Goal: Task Accomplishment & Management: Complete application form

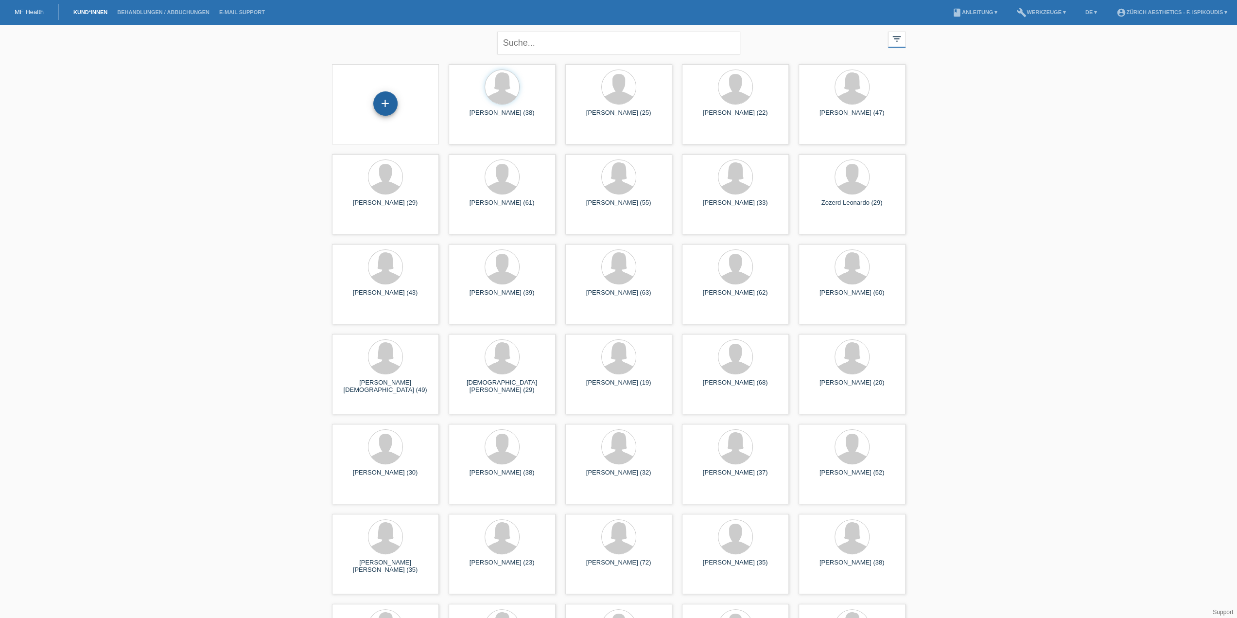
drag, startPoint x: 0, startPoint y: 0, endPoint x: 377, endPoint y: 104, distance: 391.1
click at [377, 104] on div "+" at bounding box center [385, 103] width 24 height 24
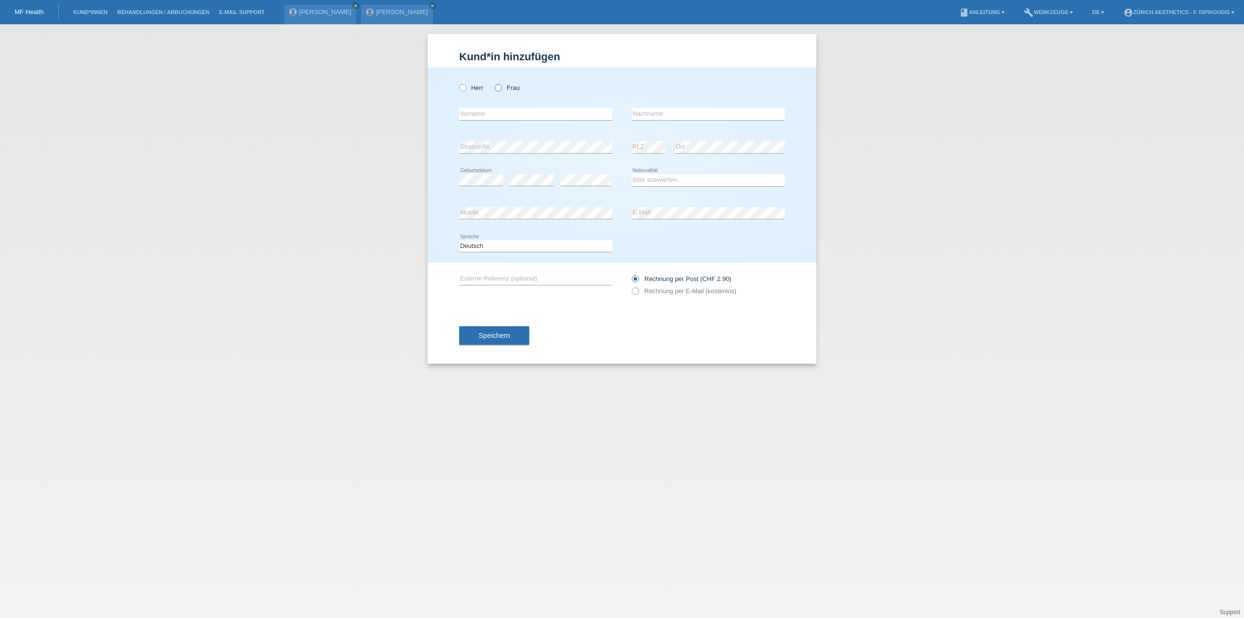
click at [495, 88] on div "Herr Frau" at bounding box center [535, 88] width 153 height 20
drag, startPoint x: 500, startPoint y: 89, endPoint x: 494, endPoint y: 95, distance: 8.6
click at [493, 83] on icon at bounding box center [493, 83] width 0 height 0
click at [500, 89] on input "Frau" at bounding box center [498, 87] width 6 height 6
radio input "true"
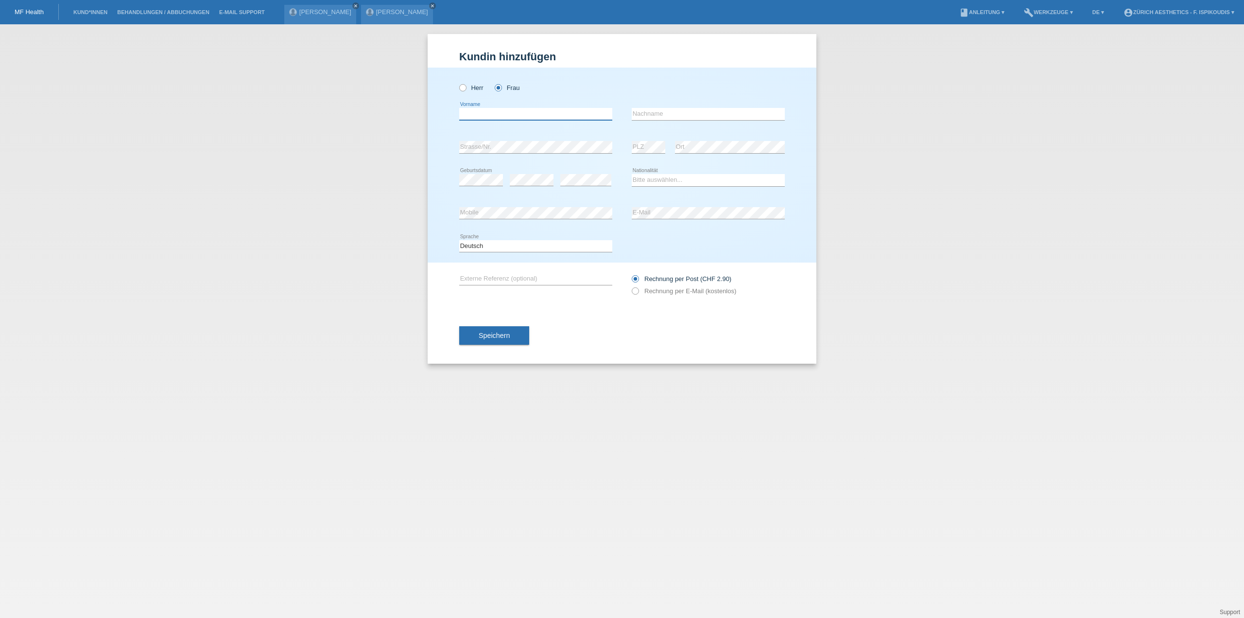
click at [475, 118] on input "text" at bounding box center [535, 114] width 153 height 12
type input "Rija"
paste input "Cvjetkovic"
type input "Cvjetkovic"
click at [664, 291] on label "Rechnung per E-Mail (kostenlos)" at bounding box center [684, 290] width 105 height 7
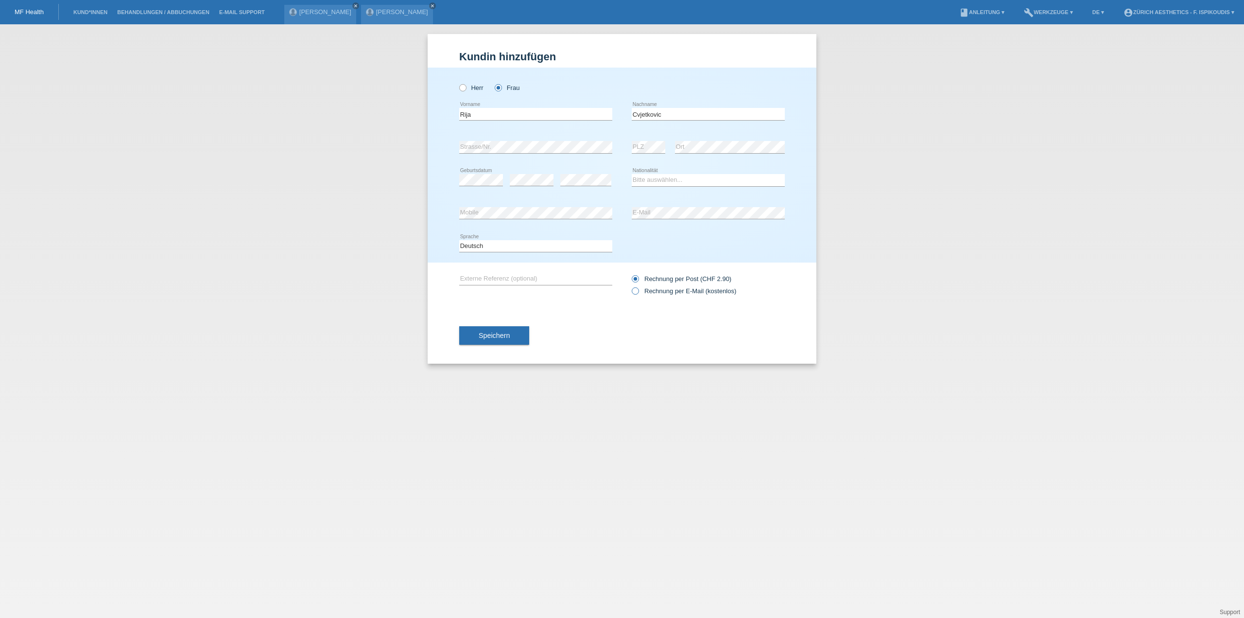
click at [638, 291] on input "Rechnung per E-Mail (kostenlos)" at bounding box center [635, 293] width 6 height 12
radio input "true"
click at [656, 181] on select "Bitte auswählen... Schweiz Deutschland Liechtenstein Österreich ------------ Af…" at bounding box center [708, 180] width 153 height 12
select select "CH"
click at [632, 174] on select "Bitte auswählen... Schweiz Deutschland Liechtenstein Österreich ------------ Af…" at bounding box center [708, 180] width 153 height 12
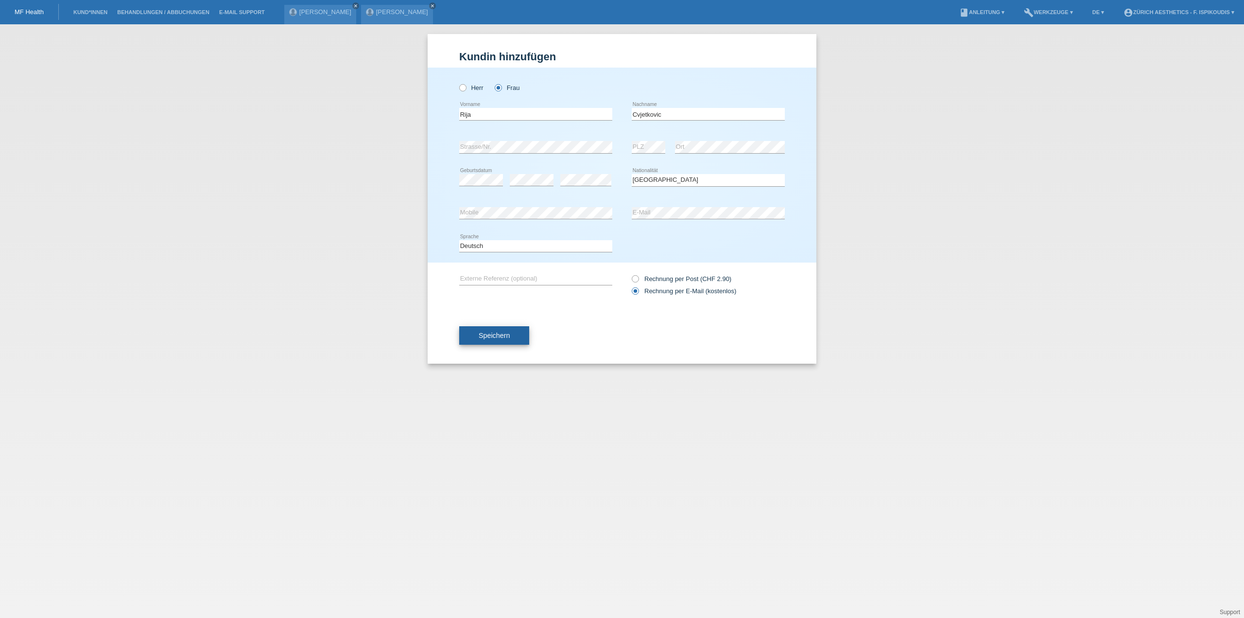
click at [492, 333] on span "Speichern" at bounding box center [494, 335] width 31 height 8
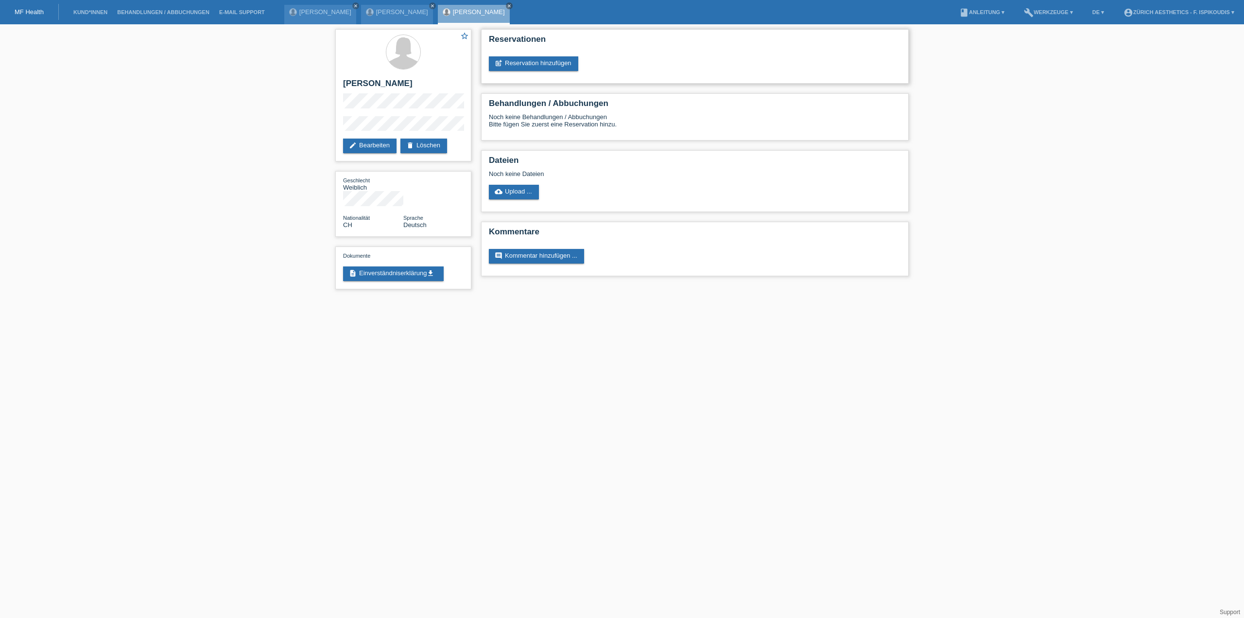
click at [521, 55] on div "Reservationen post_add Reservation hinzufügen" at bounding box center [695, 56] width 428 height 54
click at [522, 64] on link "post_add Reservation hinzufügen" at bounding box center [533, 63] width 89 height 15
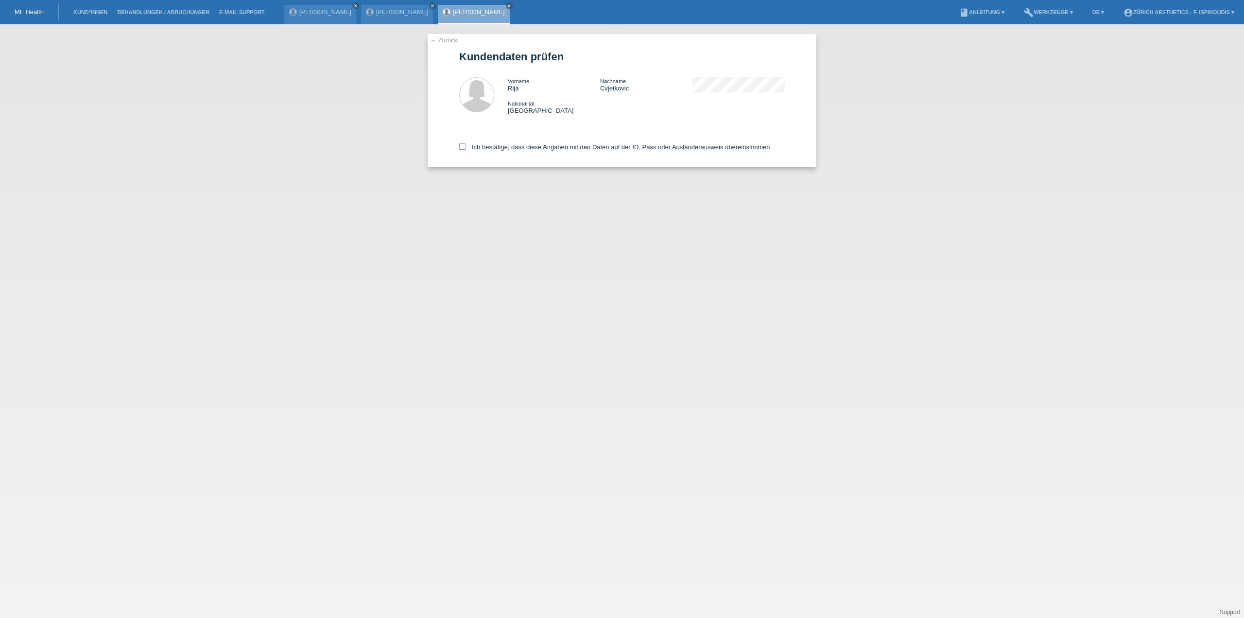
click at [525, 139] on div "Ich bestätige, dass diese Angaben mit den Daten auf der ID, Pass oder Ausländer…" at bounding box center [622, 145] width 326 height 43
click at [523, 149] on label "Ich bestätige, dass diese Angaben mit den Daten auf der ID, Pass oder Ausländer…" at bounding box center [615, 146] width 313 height 7
click at [466, 149] on input "Ich bestätige, dass diese Angaben mit den Daten auf der ID, Pass oder Ausländer…" at bounding box center [462, 146] width 6 height 6
checkbox input "true"
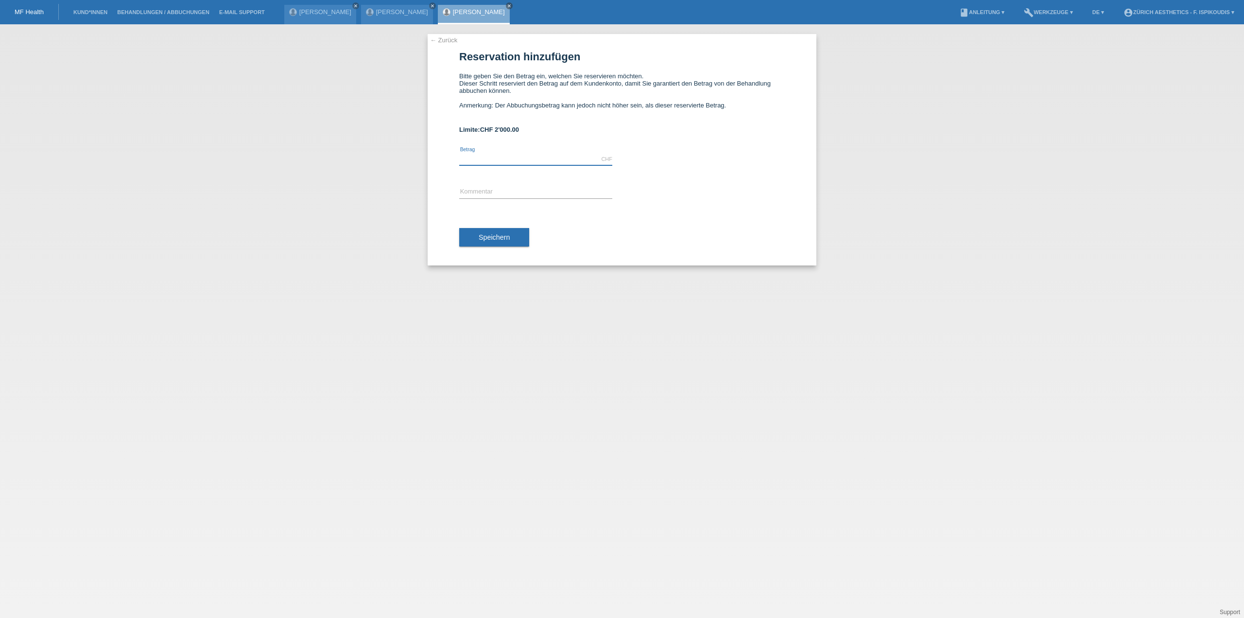
click at [503, 157] on input "text" at bounding box center [535, 159] width 153 height 12
drag, startPoint x: 527, startPoint y: 127, endPoint x: 482, endPoint y: 129, distance: 45.2
click at [482, 129] on div "Limite: CHF 2'000.00" at bounding box center [622, 129] width 326 height 7
copy span "CHF 2'000.00"
click at [495, 157] on input "text" at bounding box center [535, 159] width 153 height 12
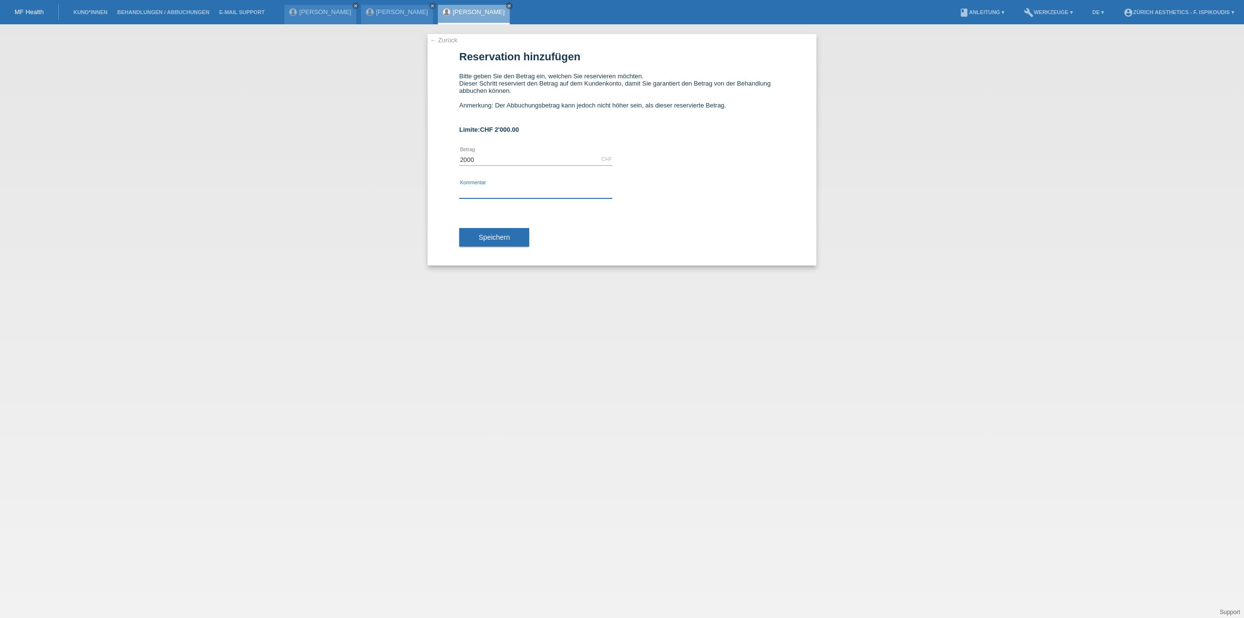
type input "2000.00"
click at [490, 193] on input "text" at bounding box center [535, 192] width 153 height 12
click at [486, 189] on input "text" at bounding box center [535, 192] width 153 height 12
type input "Behandlung Klinik Aesthetics Zürich"
click at [509, 241] on span "Speichern" at bounding box center [494, 237] width 31 height 8
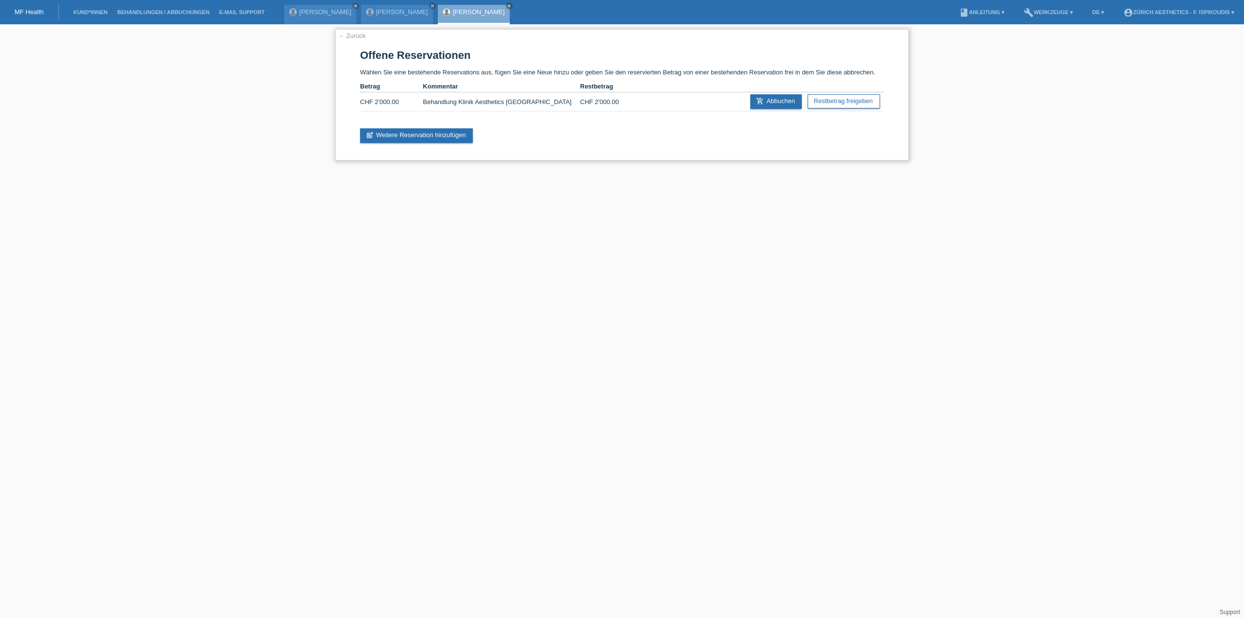
click at [355, 39] on link "← Zurück" at bounding box center [351, 35] width 27 height 7
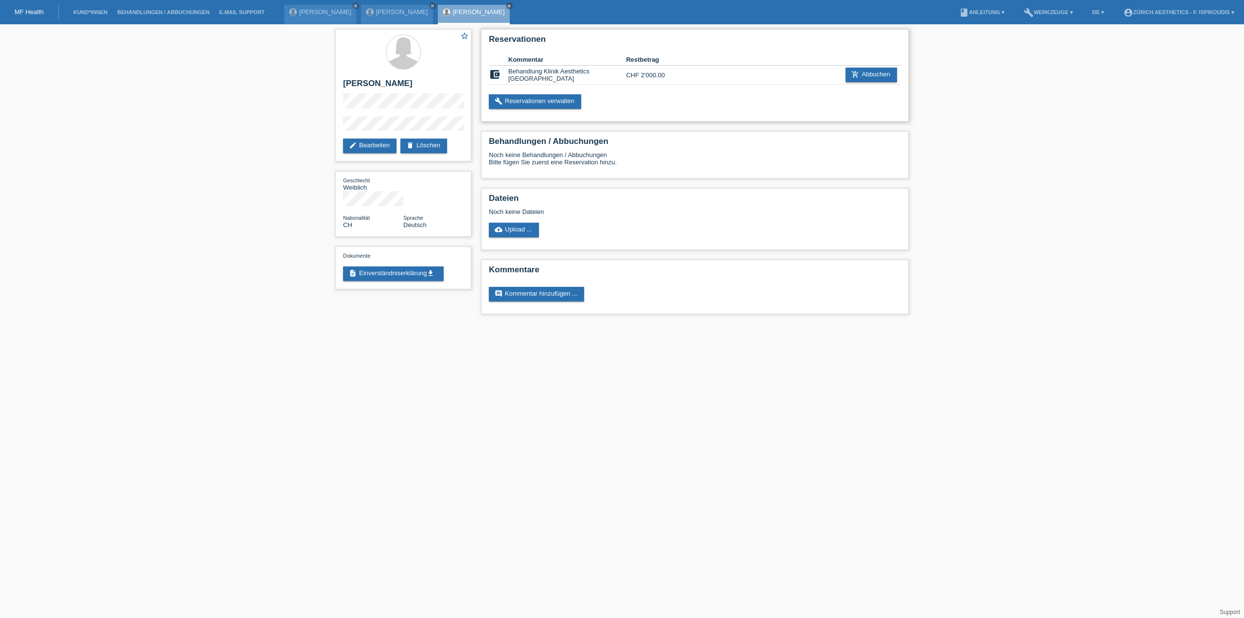
drag, startPoint x: 674, startPoint y: 72, endPoint x: 632, endPoint y: 73, distance: 41.8
click at [632, 73] on td "CHF 2'000.00" at bounding box center [655, 75] width 59 height 19
click at [662, 74] on td "CHF 2'000.00" at bounding box center [655, 75] width 59 height 19
click at [668, 76] on td "CHF 2'000.00" at bounding box center [655, 75] width 59 height 19
drag, startPoint x: 672, startPoint y: 74, endPoint x: 603, endPoint y: 62, distance: 70.2
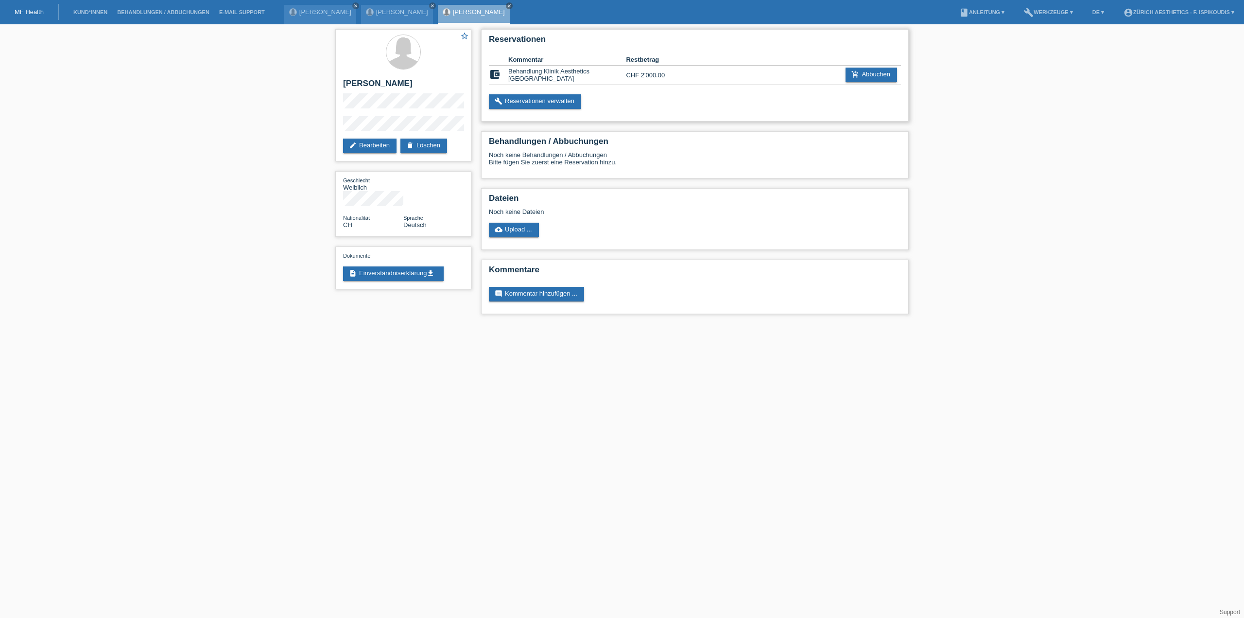
click at [624, 70] on tr "account_balance_wallet Behandlung Klinik Aesthetics Zürich CHF 2'000.00 add_sho…" at bounding box center [695, 75] width 412 height 19
click at [640, 76] on td "CHF 2'000.00" at bounding box center [655, 75] width 59 height 19
drag, startPoint x: 677, startPoint y: 76, endPoint x: 503, endPoint y: 67, distance: 174.3
click at [503, 67] on tr "account_balance_wallet Behandlung Klinik Aesthetics Zürich CHF 2'000.00 add_sho…" at bounding box center [695, 75] width 412 height 19
click at [665, 65] on th "Restbetrag" at bounding box center [655, 60] width 59 height 12
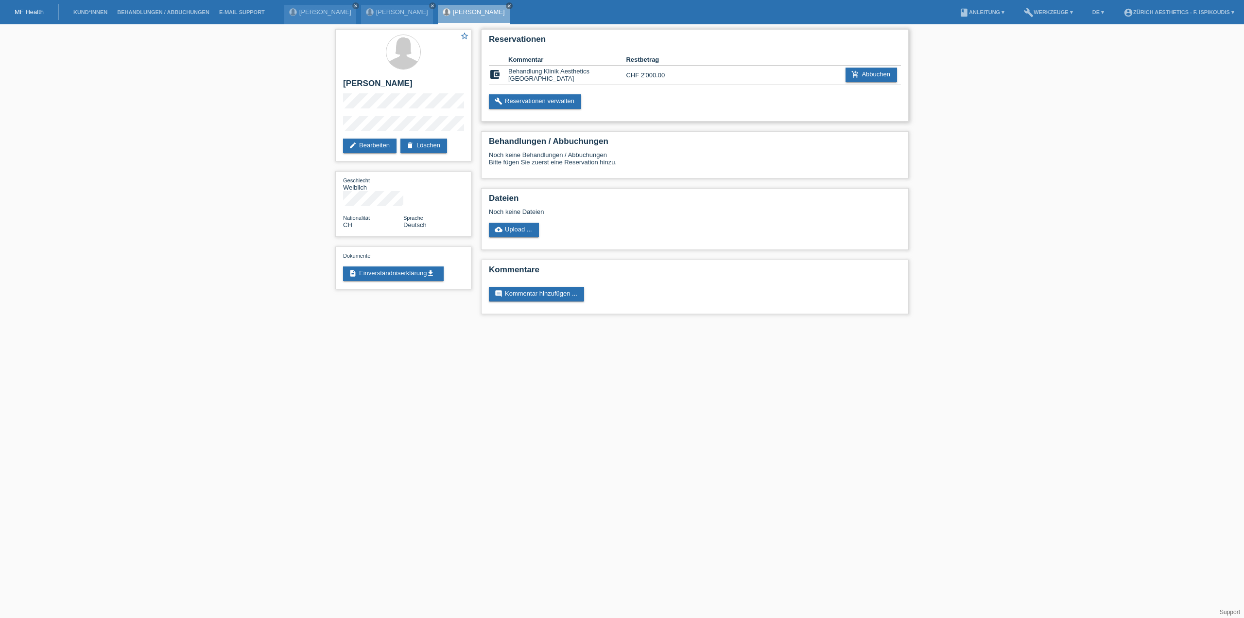
drag, startPoint x: 671, startPoint y: 71, endPoint x: 510, endPoint y: 75, distance: 160.9
click at [510, 75] on tr "account_balance_wallet Behandlung Klinik Aesthetics Zürich CHF 2'000.00 add_sho…" at bounding box center [695, 75] width 412 height 19
click at [510, 75] on td "Behandlung Klinik Aesthetics Zürich" at bounding box center [567, 75] width 118 height 19
click at [511, 75] on td "Behandlung Klinik Aesthetics Zürich" at bounding box center [567, 75] width 118 height 19
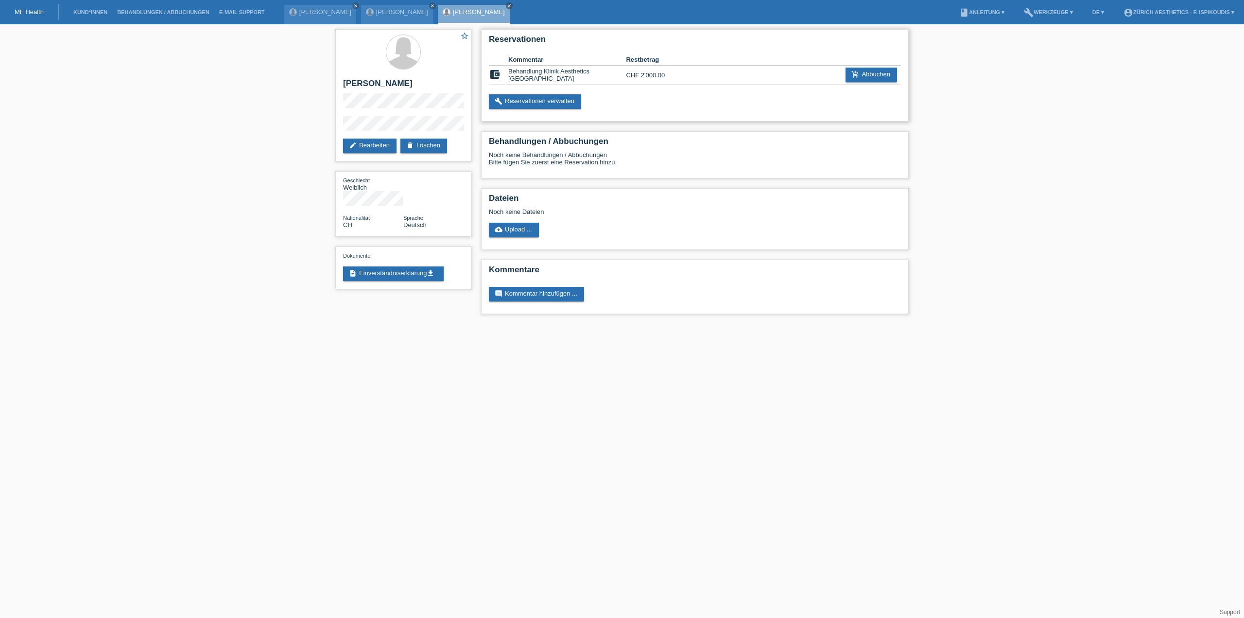
click at [507, 75] on td "account_balance_wallet" at bounding box center [498, 75] width 19 height 19
drag, startPoint x: 507, startPoint y: 75, endPoint x: 680, endPoint y: 75, distance: 173.0
click at [680, 75] on tr "account_balance_wallet Behandlung Klinik Aesthetics Zürich CHF 2'000.00 add_sho…" at bounding box center [695, 75] width 412 height 19
click at [680, 75] on td "CHF 2'000.00" at bounding box center [655, 75] width 59 height 19
click at [681, 75] on td "CHF 2'000.00" at bounding box center [655, 75] width 59 height 19
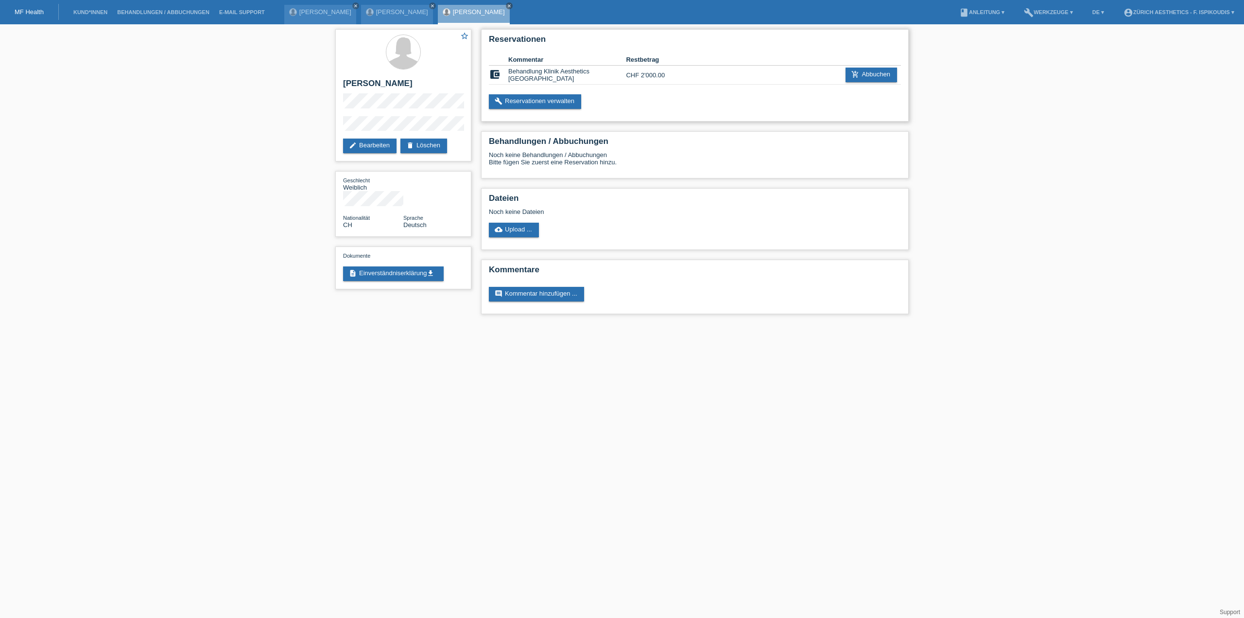
click at [675, 75] on td "CHF 2'000.00" at bounding box center [655, 75] width 59 height 19
click at [676, 75] on td "CHF 2'000.00" at bounding box center [655, 75] width 59 height 19
drag, startPoint x: 672, startPoint y: 75, endPoint x: 509, endPoint y: 78, distance: 162.8
click at [509, 78] on tr "account_balance_wallet Behandlung Klinik Aesthetics Zürich CHF 2'000.00 add_sho…" at bounding box center [695, 75] width 412 height 19
click at [509, 78] on td "Behandlung Klinik Aesthetics Zürich" at bounding box center [567, 75] width 118 height 19
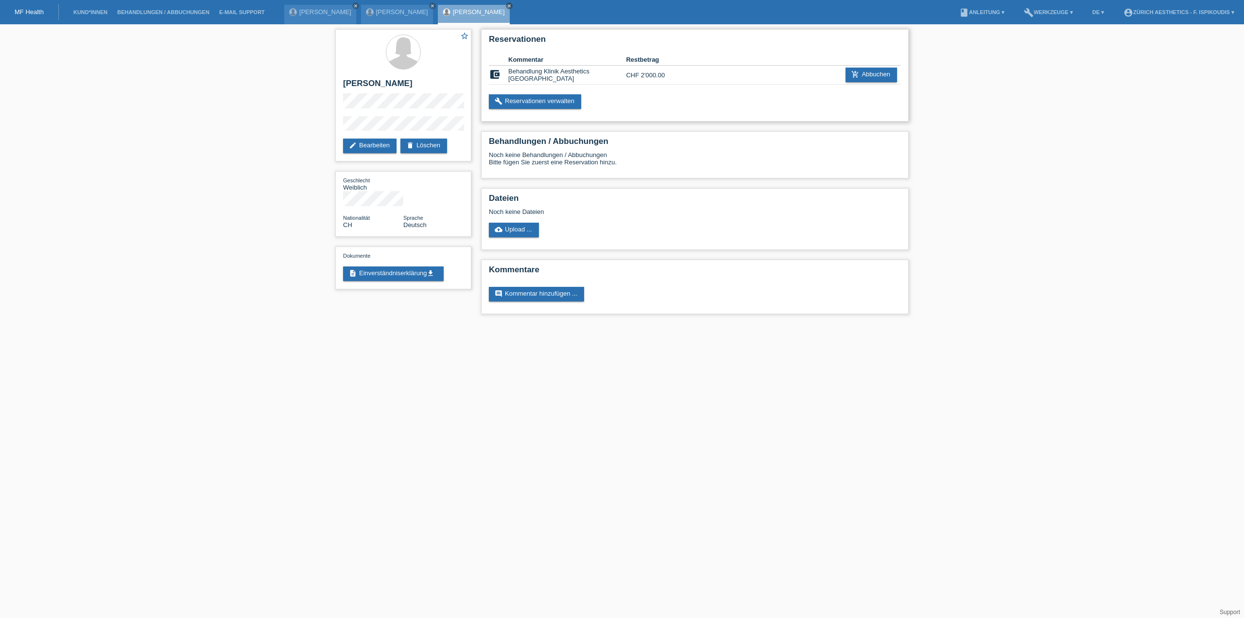
drag, startPoint x: 509, startPoint y: 78, endPoint x: 657, endPoint y: 76, distance: 147.8
click at [657, 76] on tr "account_balance_wallet Behandlung Klinik Aesthetics Zürich CHF 2'000.00 add_sho…" at bounding box center [695, 75] width 412 height 19
click at [682, 75] on td "CHF 2'000.00" at bounding box center [655, 75] width 59 height 19
drag, startPoint x: 593, startPoint y: 77, endPoint x: 506, endPoint y: 73, distance: 86.6
click at [506, 73] on tr "account_balance_wallet Behandlung Klinik Aesthetics Zürich CHF 2'000.00 add_sho…" at bounding box center [695, 75] width 412 height 19
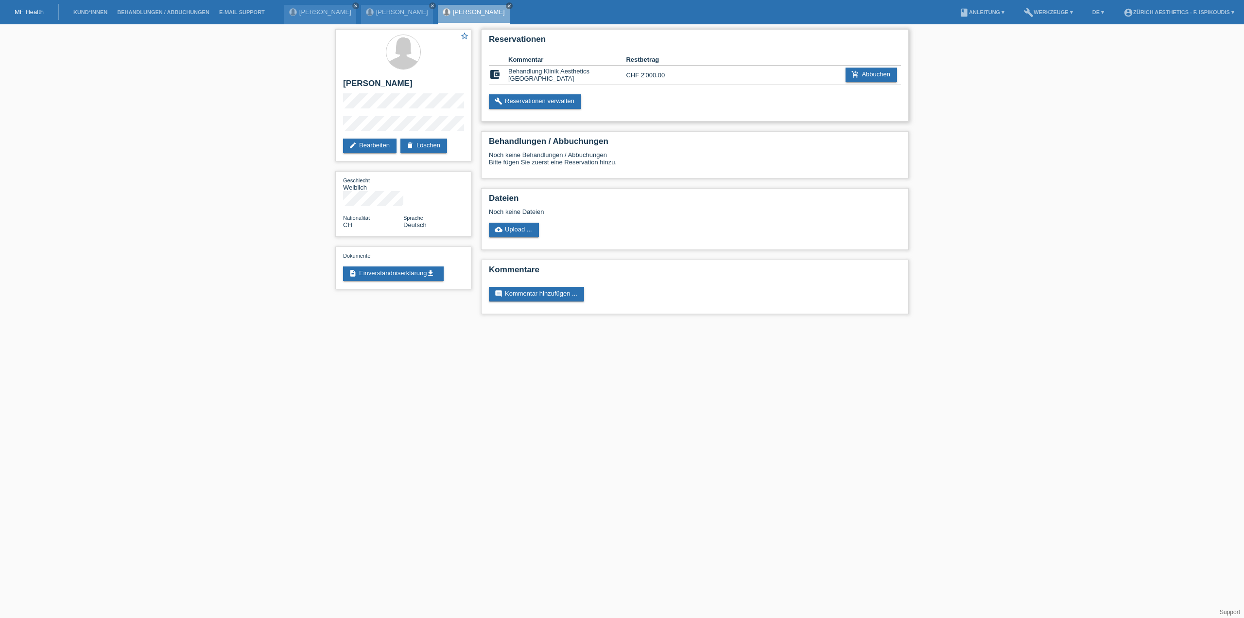
click at [506, 73] on td "account_balance_wallet" at bounding box center [498, 75] width 19 height 19
click at [674, 77] on td "CHF 2'000.00" at bounding box center [655, 75] width 59 height 19
click at [679, 75] on td "CHF 2'000.00" at bounding box center [655, 75] width 59 height 19
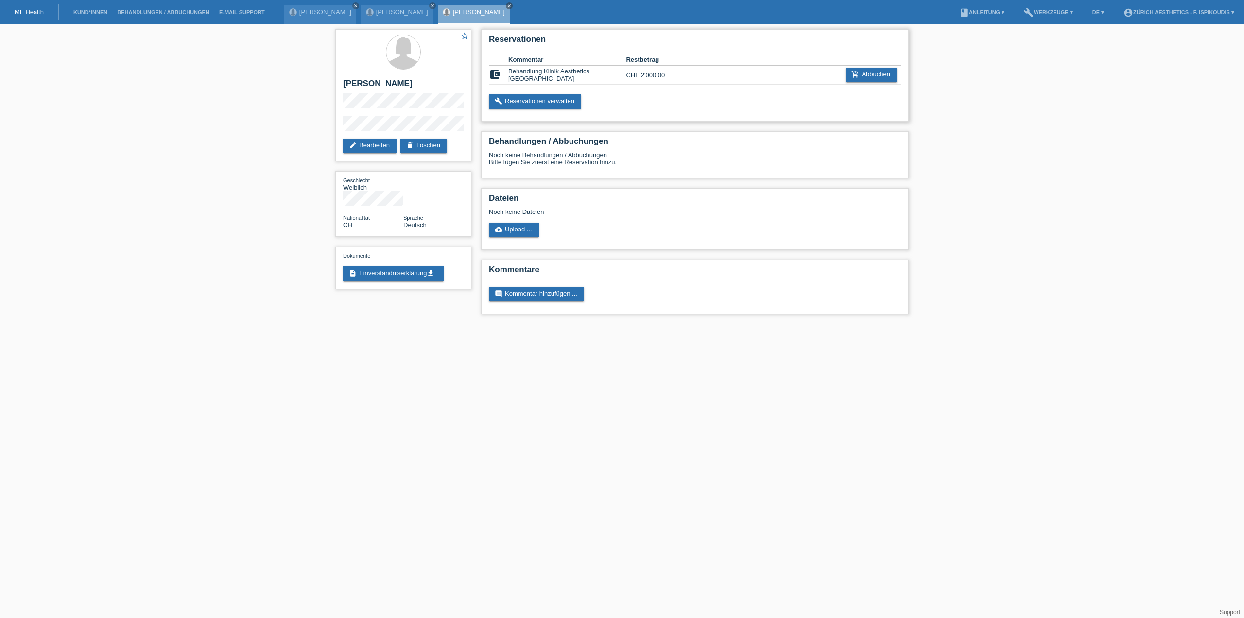
drag, startPoint x: 684, startPoint y: 75, endPoint x: 509, endPoint y: 75, distance: 175.5
click at [509, 75] on tr "account_balance_wallet Behandlung Klinik Aesthetics Zürich CHF 2'000.00 add_sho…" at bounding box center [695, 75] width 412 height 19
click at [694, 74] on td at bounding box center [734, 75] width 98 height 19
drag, startPoint x: 688, startPoint y: 74, endPoint x: 509, endPoint y: 76, distance: 179.4
click at [509, 76] on tr "account_balance_wallet Behandlung Klinik Aesthetics Zürich CHF 2'000.00 add_sho…" at bounding box center [695, 75] width 412 height 19
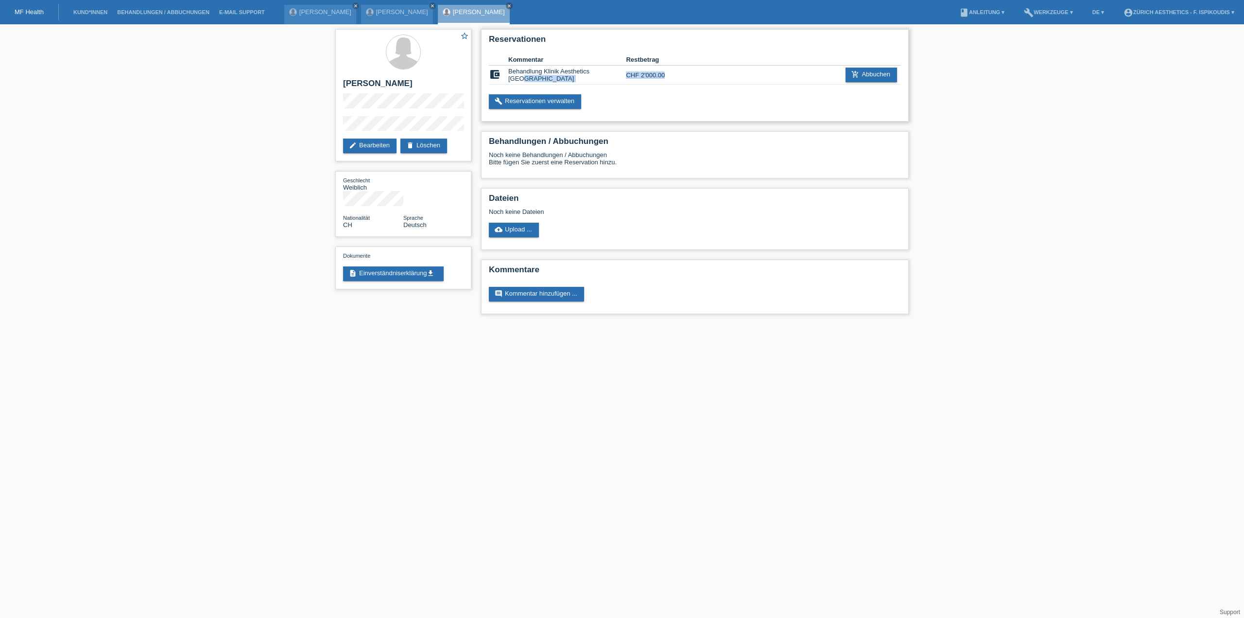
click at [509, 76] on td "Behandlung Klinik Aesthetics [GEOGRAPHIC_DATA]" at bounding box center [567, 75] width 118 height 19
drag, startPoint x: 509, startPoint y: 76, endPoint x: 684, endPoint y: 79, distance: 175.5
click at [681, 80] on tr "account_balance_wallet Behandlung Klinik Aesthetics Zürich CHF 2'000.00 add_sho…" at bounding box center [695, 75] width 412 height 19
click at [694, 75] on td at bounding box center [734, 75] width 98 height 19
drag, startPoint x: 687, startPoint y: 75, endPoint x: 508, endPoint y: 75, distance: 179.4
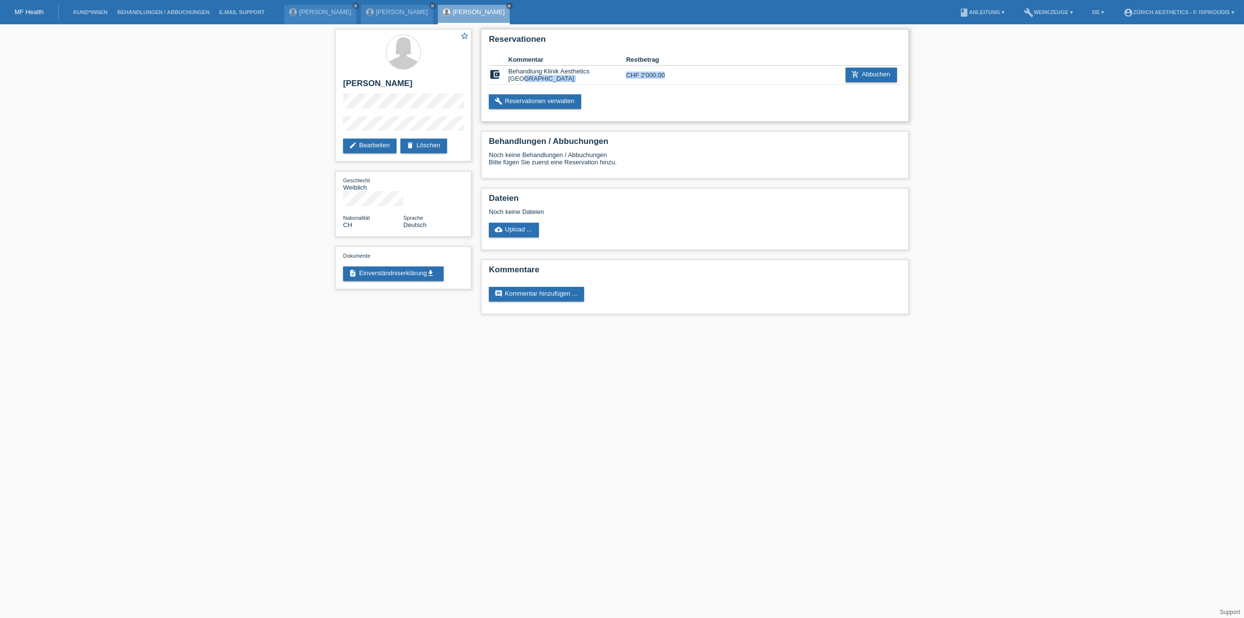
click at [508, 75] on tr "account_balance_wallet Behandlung Klinik Aesthetics Zürich CHF 2'000.00 add_sho…" at bounding box center [695, 75] width 412 height 19
click at [508, 75] on td "Behandlung Klinik Aesthetics [GEOGRAPHIC_DATA]" at bounding box center [567, 75] width 118 height 19
click at [509, 75] on td "Behandlung Klinik Aesthetics [GEOGRAPHIC_DATA]" at bounding box center [567, 75] width 118 height 19
click at [510, 75] on td "Behandlung Klinik Aesthetics [GEOGRAPHIC_DATA]" at bounding box center [567, 75] width 118 height 19
click at [605, 77] on td "Behandlung Klinik Aesthetics [GEOGRAPHIC_DATA]" at bounding box center [567, 75] width 118 height 19
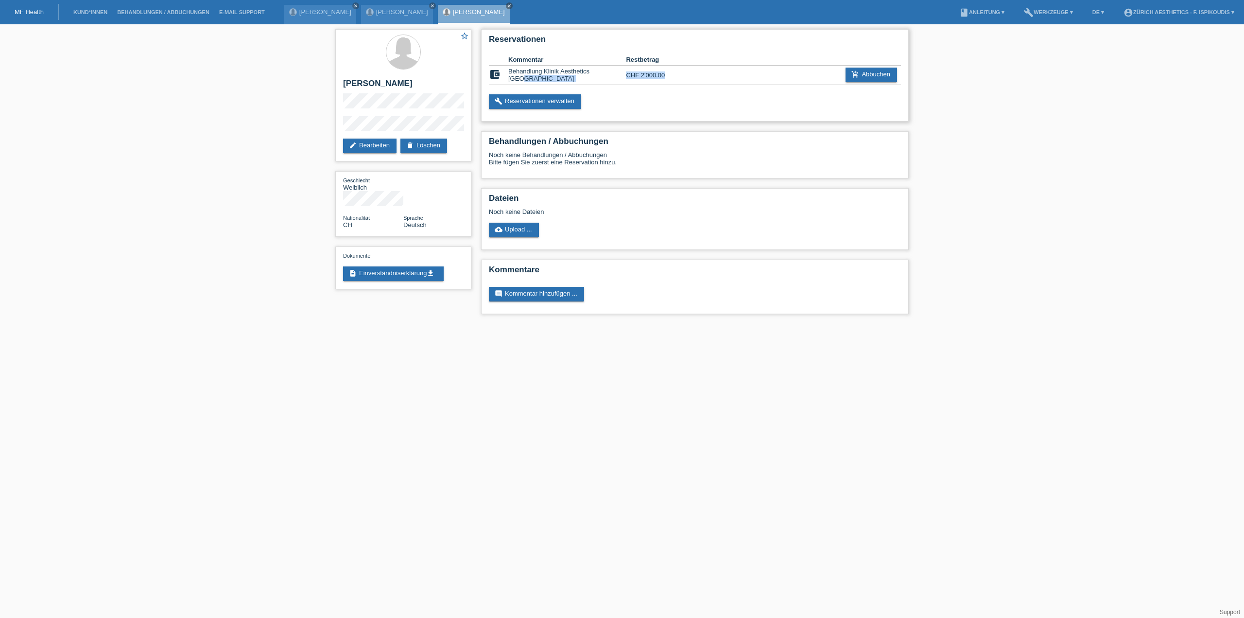
click at [715, 77] on td at bounding box center [734, 75] width 98 height 19
click at [687, 81] on td at bounding box center [734, 75] width 98 height 19
drag, startPoint x: 629, startPoint y: 89, endPoint x: 640, endPoint y: 76, distance: 16.6
click at [640, 76] on div "Reservationen Kommentar Restbetrag account_balance_wallet Behandlung Klinik Aes…" at bounding box center [695, 75] width 428 height 92
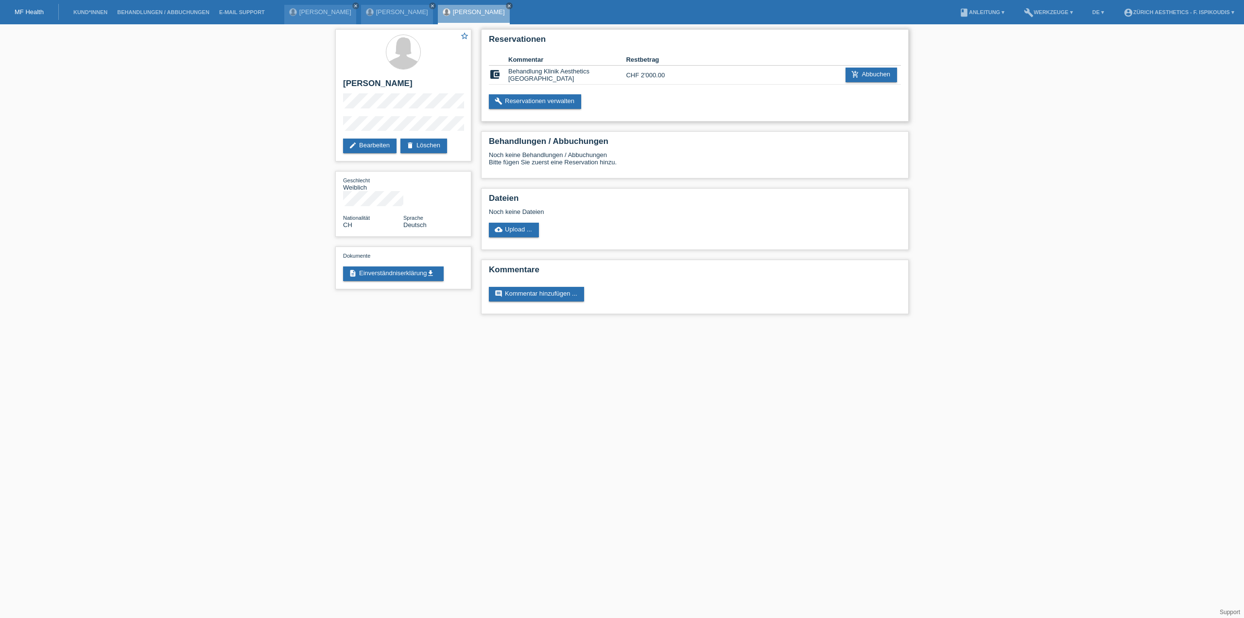
click at [662, 78] on td "CHF 2'000.00" at bounding box center [655, 75] width 59 height 19
drag, startPoint x: 508, startPoint y: 74, endPoint x: 667, endPoint y: 77, distance: 159.0
click at [667, 77] on tr "account_balance_wallet Behandlung Klinik Aesthetics Zürich CHF 2'000.00 add_sho…" at bounding box center [695, 75] width 412 height 19
click at [699, 76] on td at bounding box center [734, 75] width 98 height 19
drag, startPoint x: 626, startPoint y: 77, endPoint x: 511, endPoint y: 75, distance: 114.7
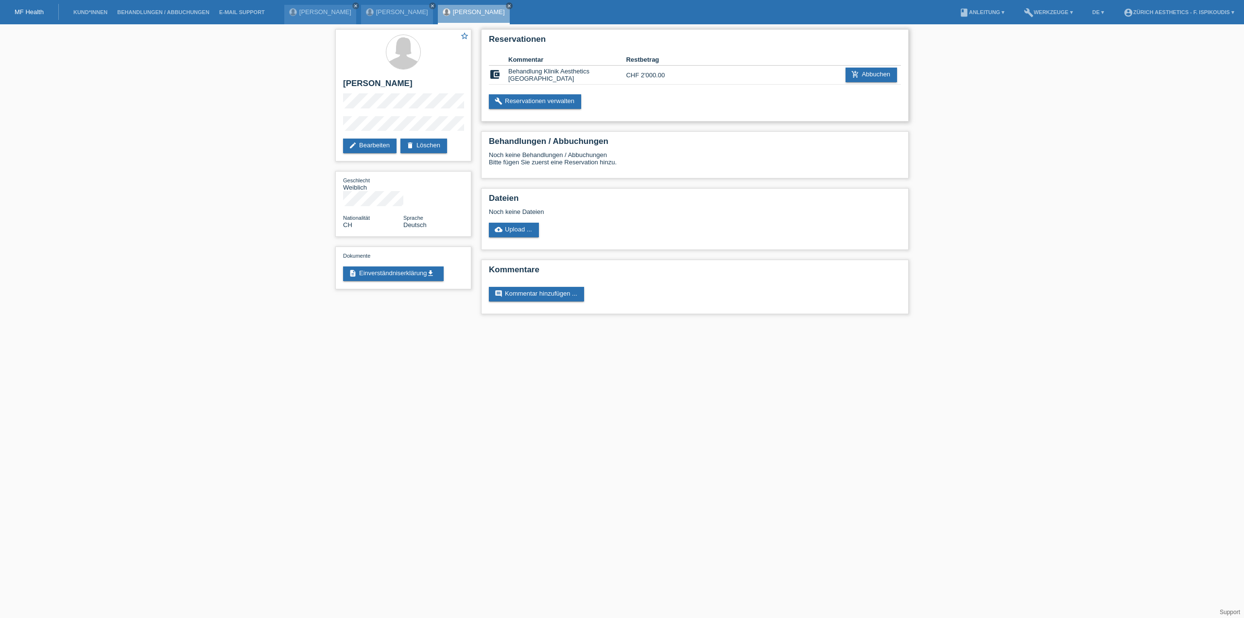
click at [511, 75] on tr "account_balance_wallet Behandlung Klinik Aesthetics Zürich CHF 2'000.00 add_sho…" at bounding box center [695, 75] width 412 height 19
click at [511, 75] on td "Behandlung Klinik Aesthetics [GEOGRAPHIC_DATA]" at bounding box center [567, 75] width 118 height 19
drag, startPoint x: 509, startPoint y: 75, endPoint x: 677, endPoint y: 75, distance: 168.2
click at [677, 75] on tr "account_balance_wallet Behandlung Klinik Aesthetics Zürich CHF 2'000.00 add_sho…" at bounding box center [695, 75] width 412 height 19
click at [677, 75] on td "CHF 2'000.00" at bounding box center [655, 75] width 59 height 19
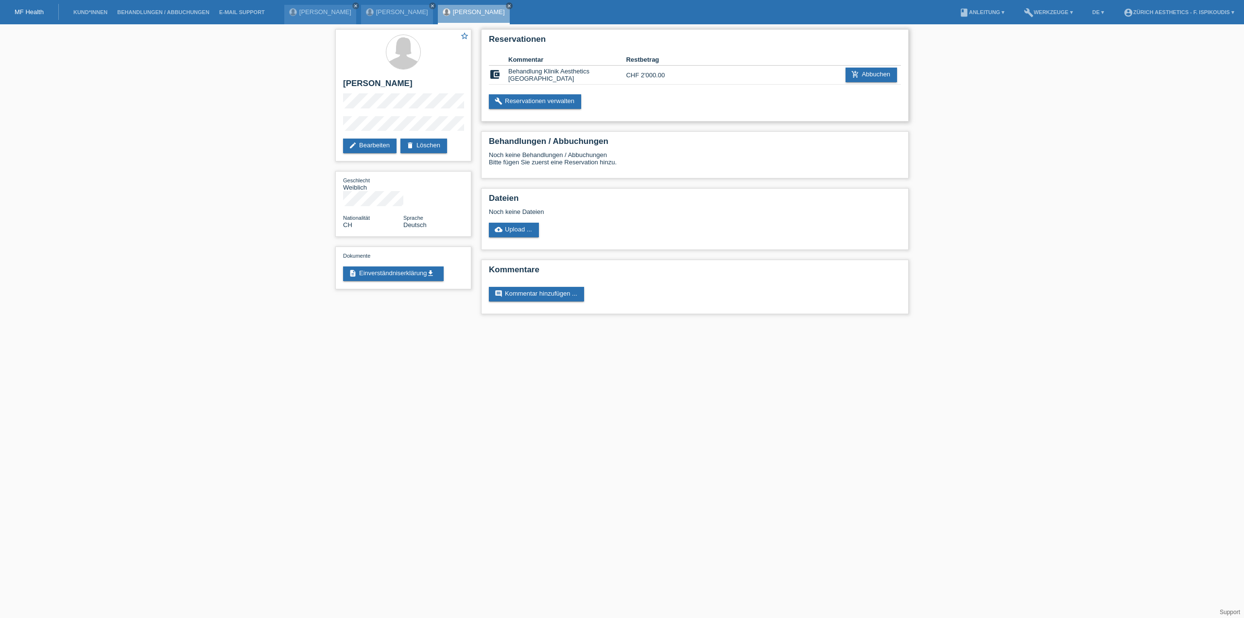
drag, startPoint x: 678, startPoint y: 75, endPoint x: 520, endPoint y: 73, distance: 158.0
click at [520, 73] on tr "account_balance_wallet Behandlung Klinik Aesthetics Zürich CHF 2'000.00 add_sho…" at bounding box center [695, 75] width 412 height 19
click at [677, 87] on div "Reservationen Kommentar Restbetrag account_balance_wallet Behandlung Klinik Aes…" at bounding box center [695, 75] width 428 height 92
drag, startPoint x: 681, startPoint y: 76, endPoint x: 509, endPoint y: 69, distance: 172.2
click at [509, 69] on tr "account_balance_wallet Behandlung Klinik Aesthetics Zürich CHF 2'000.00 add_sho…" at bounding box center [695, 75] width 412 height 19
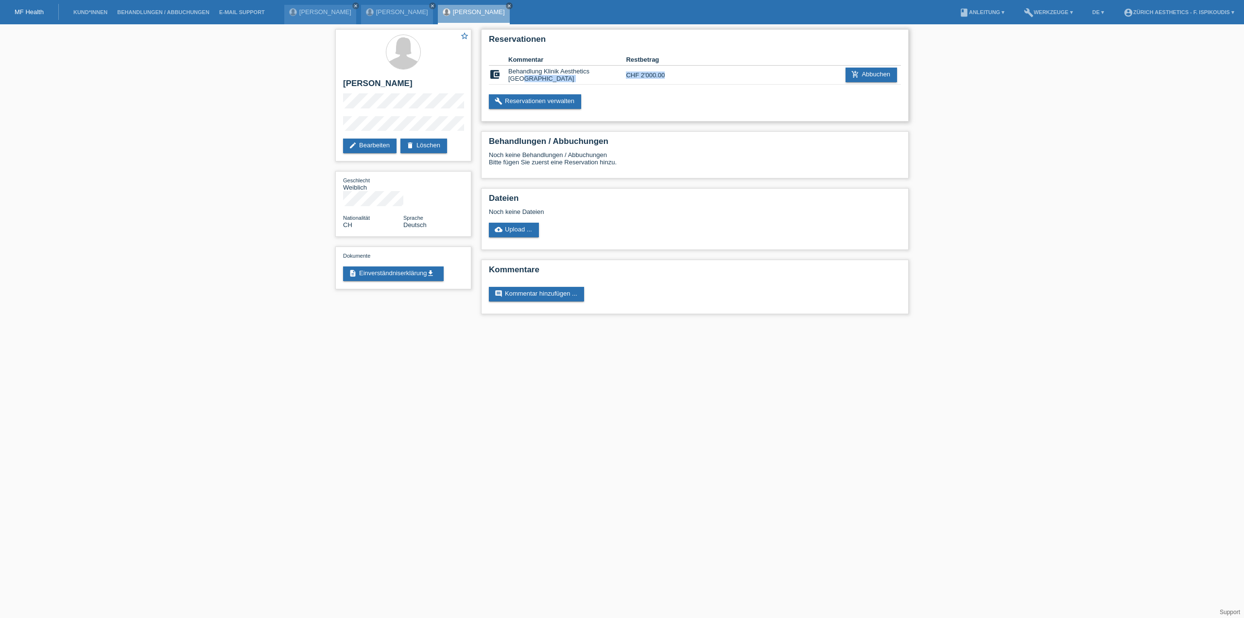
click at [509, 70] on td "Behandlung Klinik Aesthetics [GEOGRAPHIC_DATA]" at bounding box center [567, 75] width 118 height 19
drag, startPoint x: 508, startPoint y: 73, endPoint x: 665, endPoint y: 70, distance: 157.0
click at [665, 70] on tr "account_balance_wallet Behandlung Klinik Aesthetics Zürich CHF 2'000.00 add_sho…" at bounding box center [695, 75] width 412 height 19
drag, startPoint x: 665, startPoint y: 70, endPoint x: 672, endPoint y: 72, distance: 6.6
click at [666, 70] on td "CHF 2'000.00" at bounding box center [655, 75] width 59 height 19
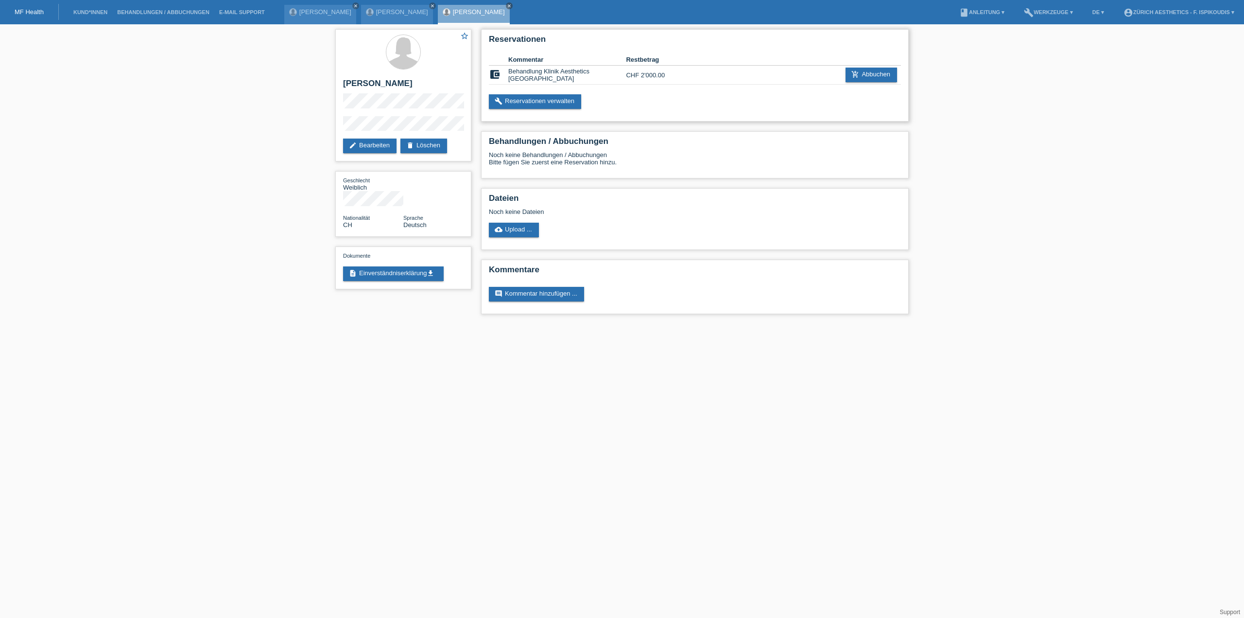
click at [689, 74] on td at bounding box center [734, 75] width 98 height 19
drag, startPoint x: 688, startPoint y: 74, endPoint x: 515, endPoint y: 76, distance: 173.0
click at [507, 74] on tr "account_balance_wallet Behandlung Klinik Aesthetics Zürich CHF 2'000.00 add_sho…" at bounding box center [695, 75] width 412 height 19
click at [515, 76] on td "Behandlung Klinik Aesthetics [GEOGRAPHIC_DATA]" at bounding box center [567, 75] width 118 height 19
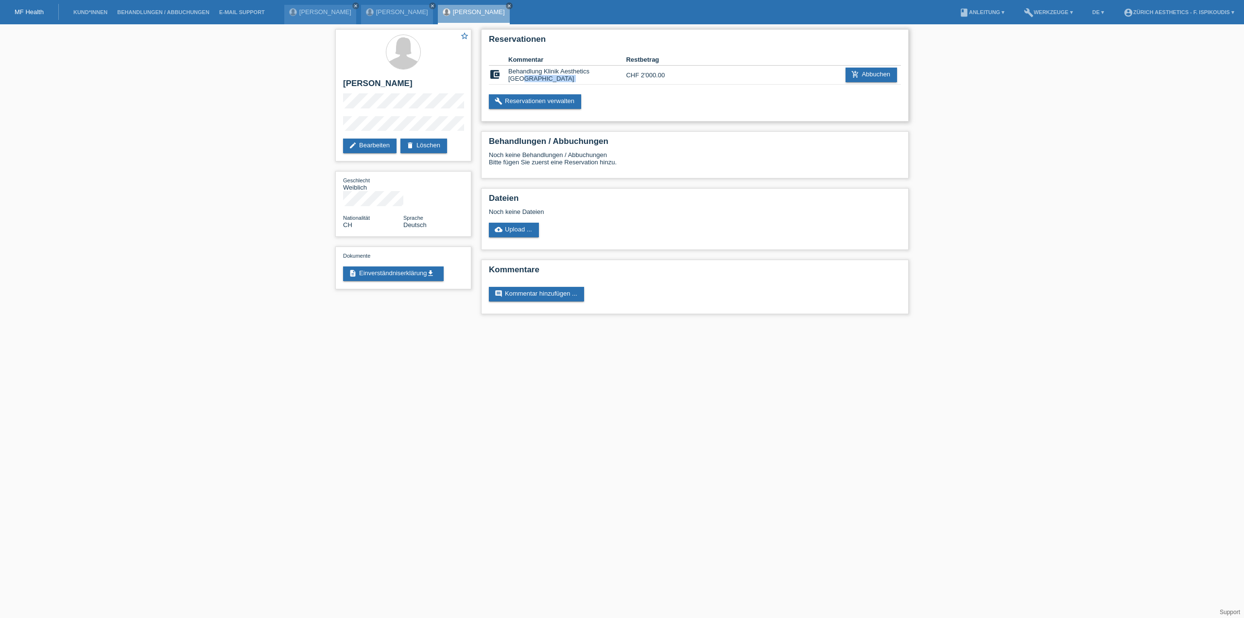
click at [516, 76] on td "Behandlung Klinik Aesthetics [GEOGRAPHIC_DATA]" at bounding box center [567, 75] width 118 height 19
click at [675, 77] on td "CHF 2'000.00" at bounding box center [655, 75] width 59 height 19
drag, startPoint x: 588, startPoint y: 73, endPoint x: 506, endPoint y: 77, distance: 82.2
click at [506, 77] on tr "account_balance_wallet Behandlung Klinik Aesthetics Zürich CHF 2'000.00 add_sho…" at bounding box center [695, 75] width 412 height 19
click at [512, 76] on td "Behandlung Klinik Aesthetics [GEOGRAPHIC_DATA]" at bounding box center [567, 75] width 118 height 19
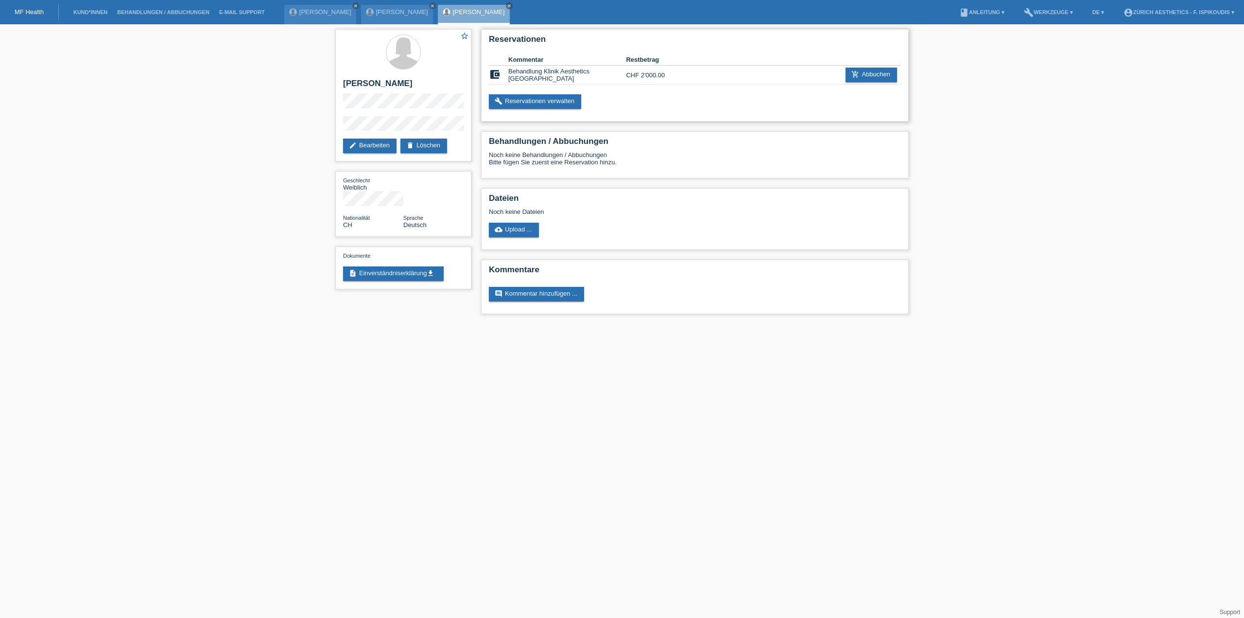
click at [510, 76] on td "Behandlung Klinik Aesthetics [GEOGRAPHIC_DATA]" at bounding box center [567, 75] width 118 height 19
drag, startPoint x: 490, startPoint y: 39, endPoint x: 685, endPoint y: 64, distance: 196.9
click at [685, 64] on div "Reservationen Kommentar Restbetrag account_balance_wallet Behandlung Klinik Aes…" at bounding box center [695, 75] width 428 height 92
click at [685, 61] on th at bounding box center [734, 60] width 98 height 12
drag, startPoint x: 665, startPoint y: 78, endPoint x: 491, endPoint y: 42, distance: 178.1
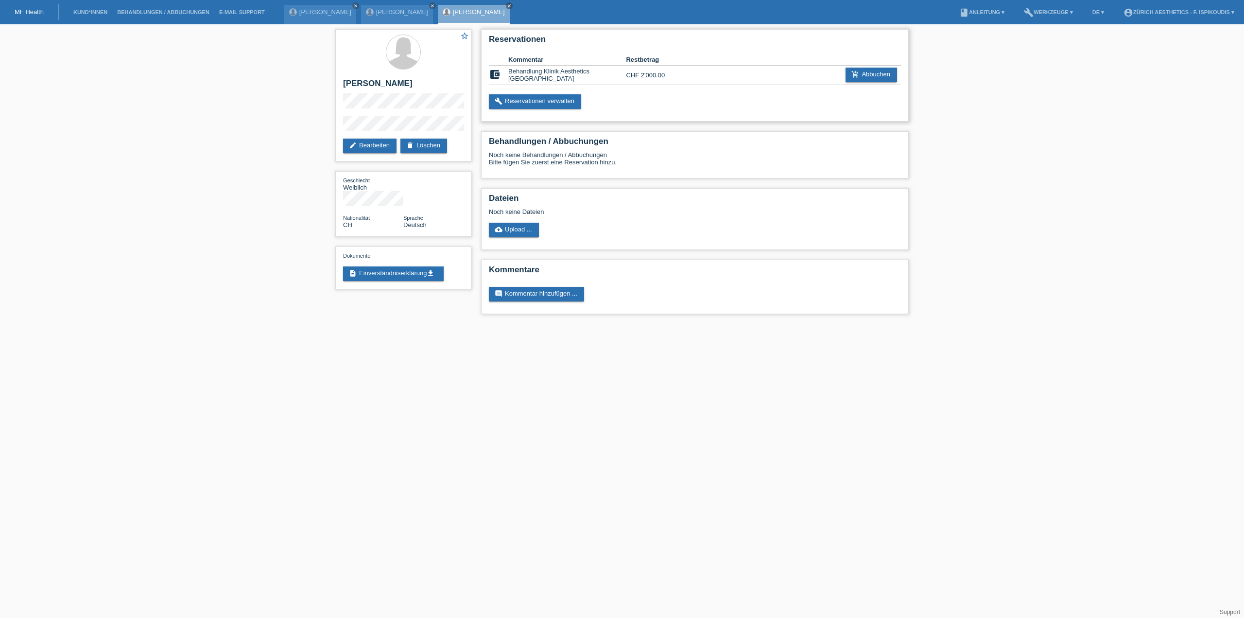
click at [491, 42] on div "Reservationen Kommentar Restbetrag account_balance_wallet Behandlung Klinik Aes…" at bounding box center [695, 75] width 428 height 92
click at [491, 42] on h2 "Reservationen" at bounding box center [695, 42] width 412 height 15
click at [492, 42] on h2 "Reservationen" at bounding box center [695, 42] width 412 height 15
click at [491, 42] on h2 "Reservationen" at bounding box center [695, 42] width 412 height 15
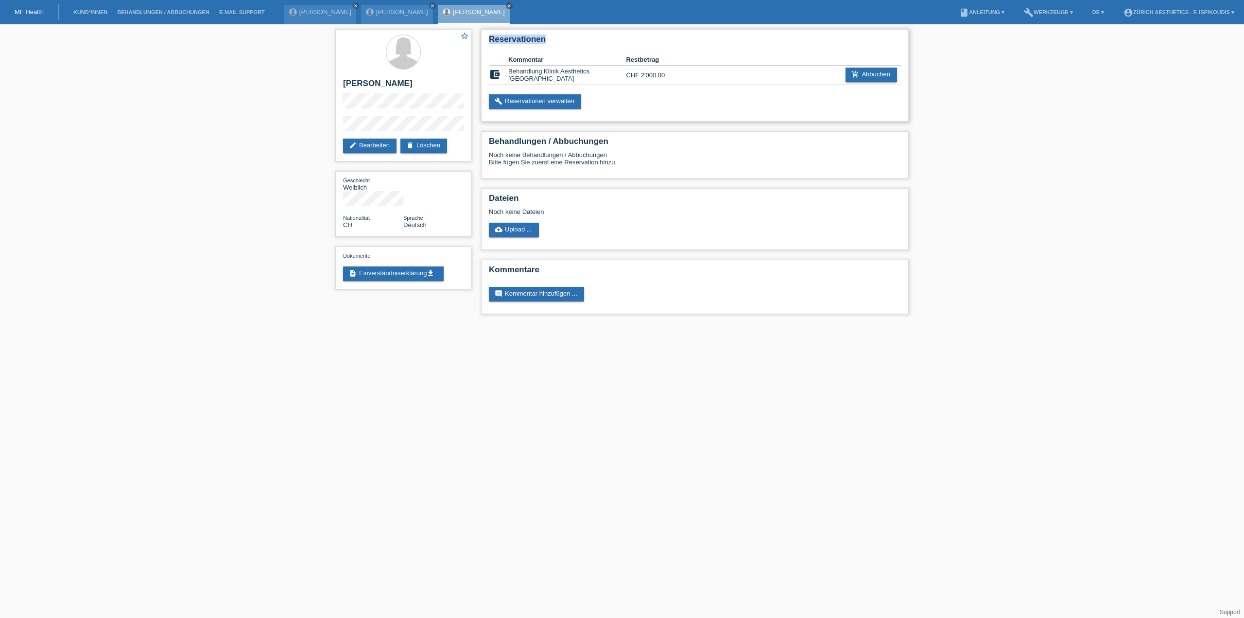
click at [491, 42] on h2 "Reservationen" at bounding box center [695, 42] width 412 height 15
click at [381, 145] on link "edit Bearbeiten" at bounding box center [369, 146] width 53 height 15
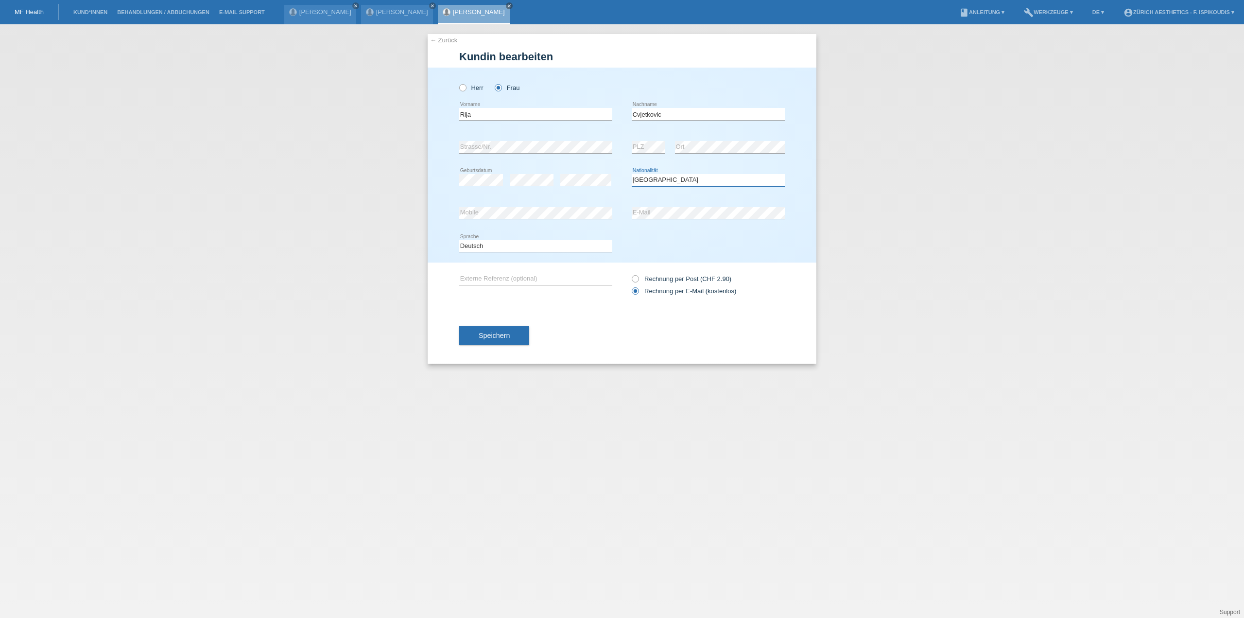
click at [680, 179] on select "Bitte auswählen... [GEOGRAPHIC_DATA] [GEOGRAPHIC_DATA] [GEOGRAPHIC_DATA] [GEOGR…" at bounding box center [708, 180] width 153 height 12
select select "SI"
click at [632, 174] on select "Bitte auswählen... [GEOGRAPHIC_DATA] [GEOGRAPHIC_DATA] [GEOGRAPHIC_DATA] [GEOGR…" at bounding box center [708, 180] width 153 height 12
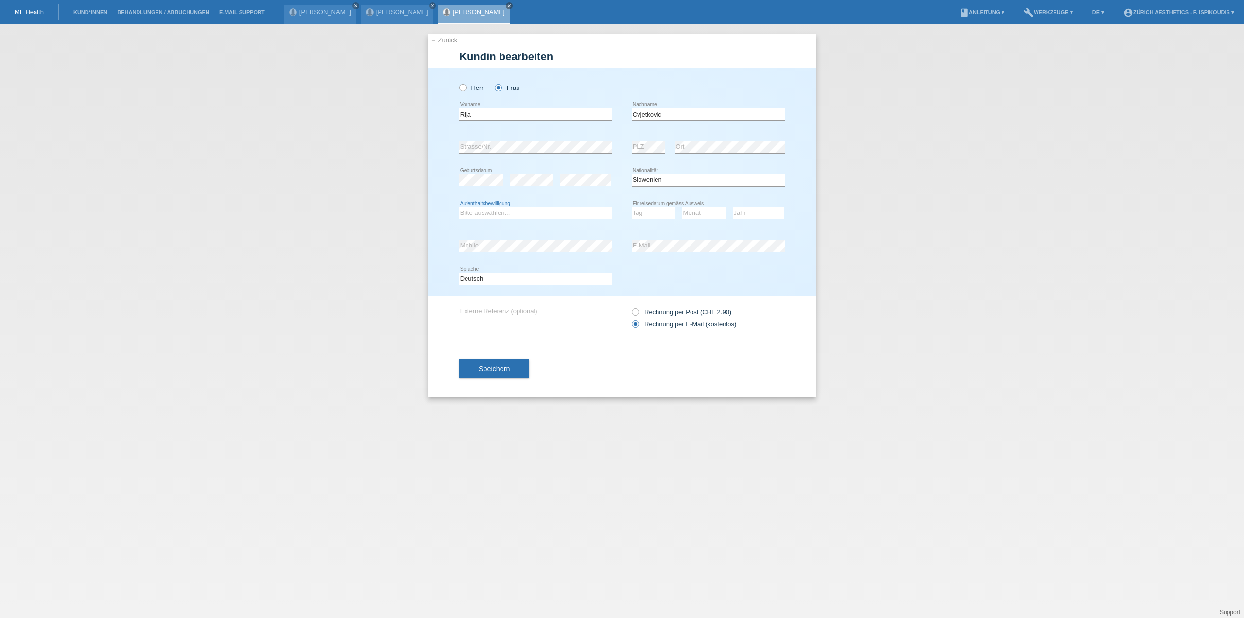
click at [499, 215] on select "Bitte auswählen... C B B - Flüchtlingsstatus Andere" at bounding box center [535, 213] width 153 height 12
select select "C"
click at [459, 207] on select "Bitte auswählen... C B B - Flüchtlingsstatus Andere" at bounding box center [535, 213] width 153 height 12
click at [661, 214] on select "Tag 01 02 03 04 05 06 07 08 09 10 11" at bounding box center [654, 213] width 44 height 12
click at [765, 212] on select "Jahr 2025 2024 2023 2022 2021 2020 2019 2018 2017 2016 2015 2014 2013 2012 2011…" at bounding box center [758, 213] width 51 height 12
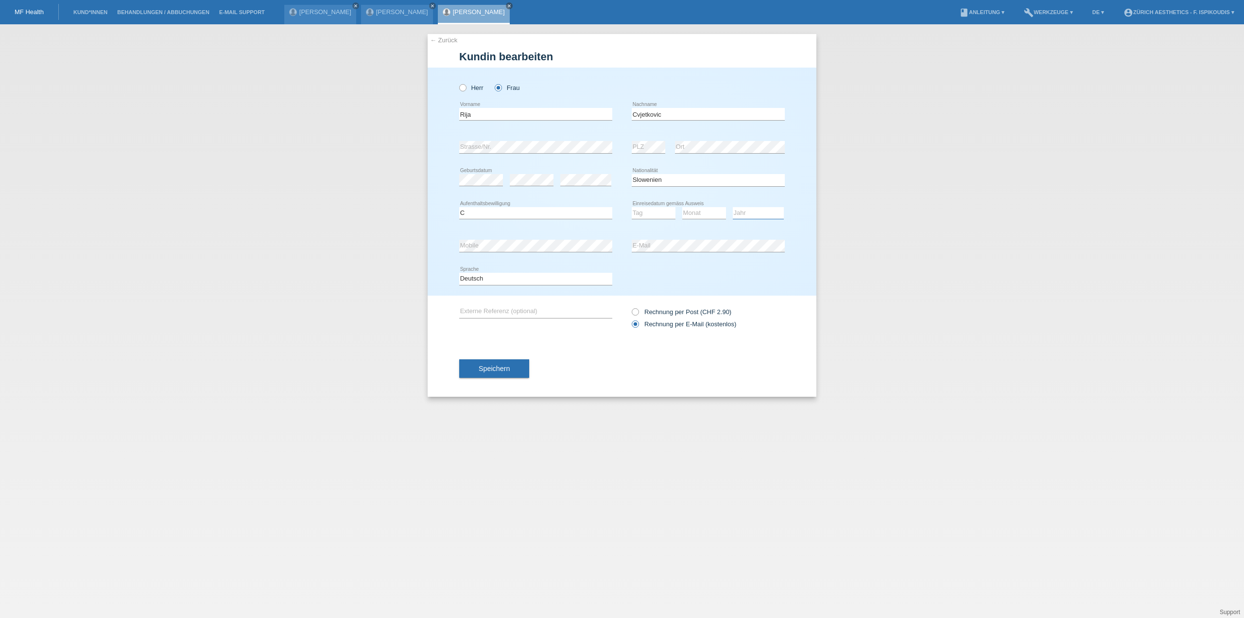
select select "1994"
click at [733, 207] on select "Jahr 2025 2024 2023 2022 2021 2020 2019 2018 2017 2016 2015 2014 2013 2012 2011…" at bounding box center [758, 213] width 51 height 12
click at [664, 212] on select "Tag 01 02 03 04 05 06 07 08 09 10 11" at bounding box center [654, 213] width 44 height 12
select select "15"
click at [632, 207] on select "Tag 01 02 03 04 05 06 07 08 09 10 11" at bounding box center [654, 213] width 44 height 12
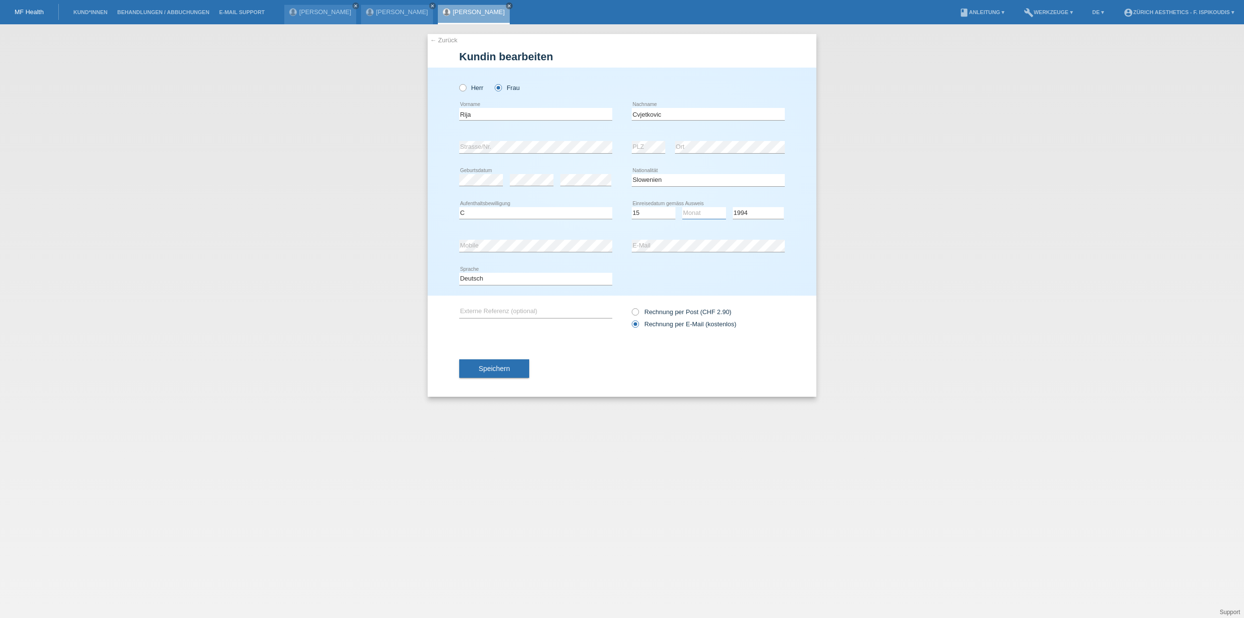
click at [704, 214] on select "Monat 01 02 03 04 05 06 07 08 09 10 11" at bounding box center [704, 213] width 44 height 12
select select "04"
click at [682, 207] on select "Monat 01 02 03 04 05 06 07 08 09 10 11" at bounding box center [704, 213] width 44 height 12
click at [487, 372] on button "Speichern" at bounding box center [494, 368] width 70 height 18
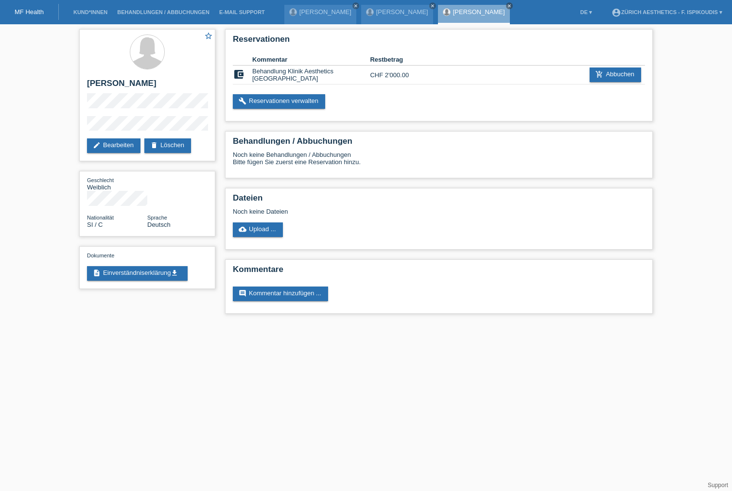
click at [477, 126] on div "Reservationen Kommentar Restbetrag account_balance_wallet Behandlung Klinik Aes…" at bounding box center [438, 173] width 437 height 299
click at [358, 116] on div "Reservationen Kommentar Restbetrag account_balance_wallet Behandlung Klinik Aes…" at bounding box center [439, 75] width 428 height 92
drag, startPoint x: 27, startPoint y: 133, endPoint x: 81, endPoint y: 125, distance: 54.0
click at [27, 133] on div "star_border [PERSON_NAME] edit Bearbeiten delete Löschen Geschlecht Weiblich Na…" at bounding box center [366, 173] width 732 height 299
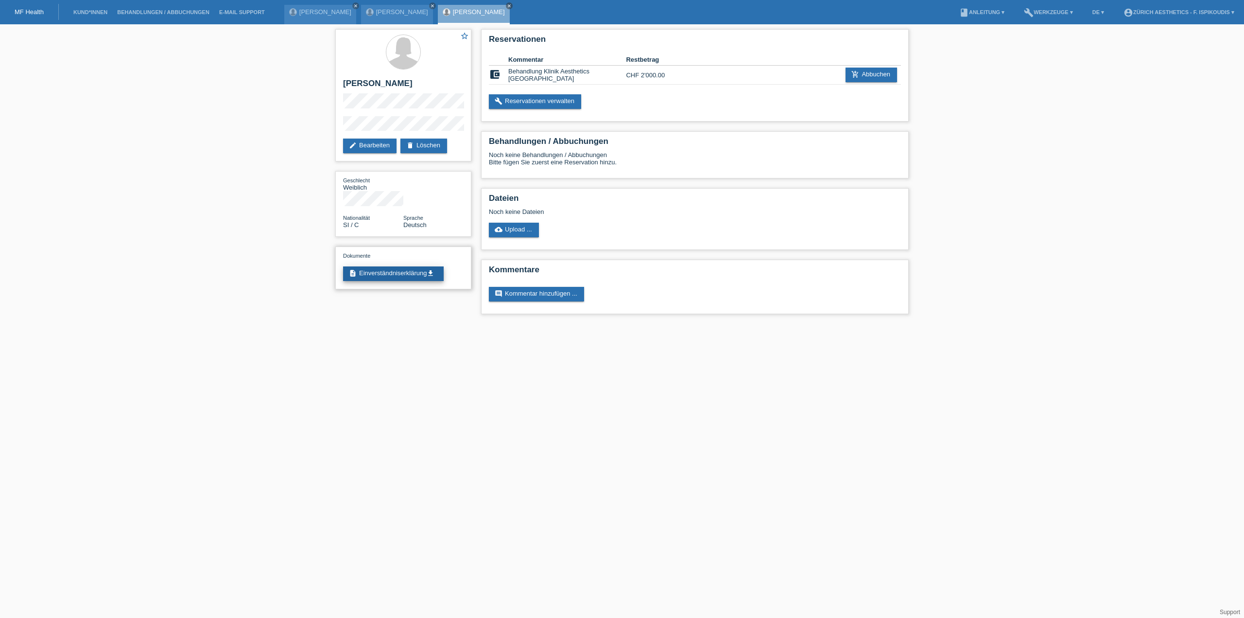
click at [408, 266] on link "description Einverständniserklärung get_app" at bounding box center [393, 273] width 101 height 15
